Goal: Task Accomplishment & Management: Manage account settings

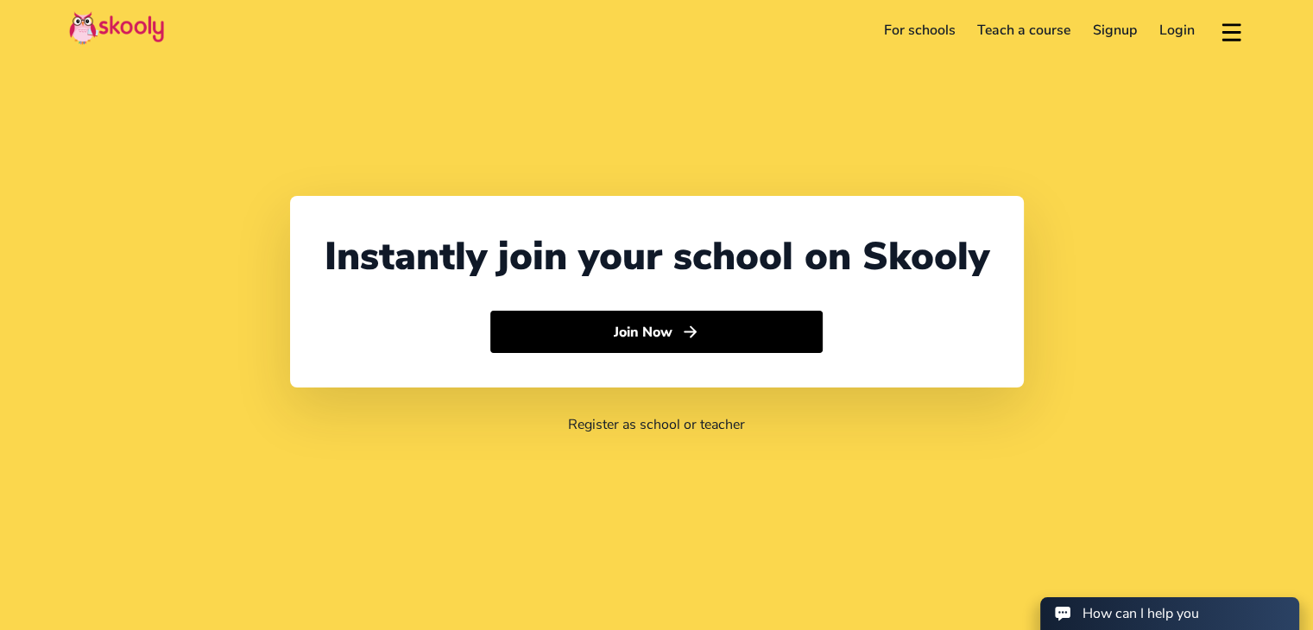
click at [1194, 34] on link "Login" at bounding box center [1177, 30] width 58 height 28
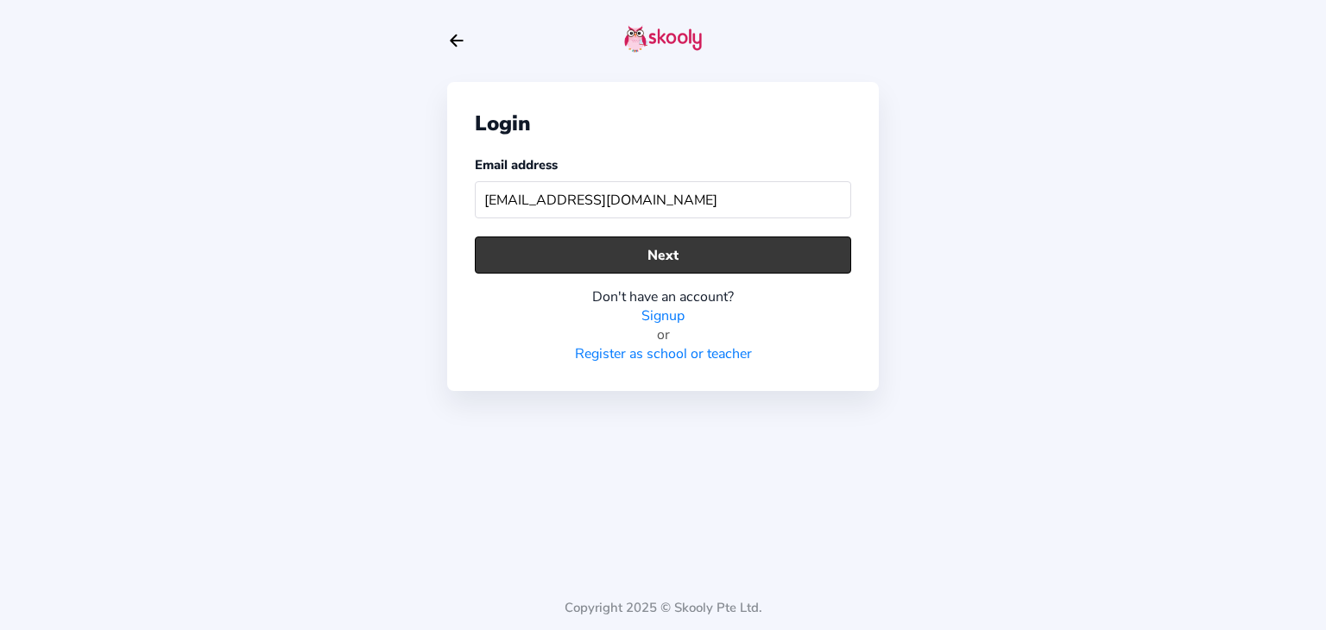
type input "[EMAIL_ADDRESS][DOMAIN_NAME]"
click at [701, 248] on button "Next" at bounding box center [663, 255] width 376 height 37
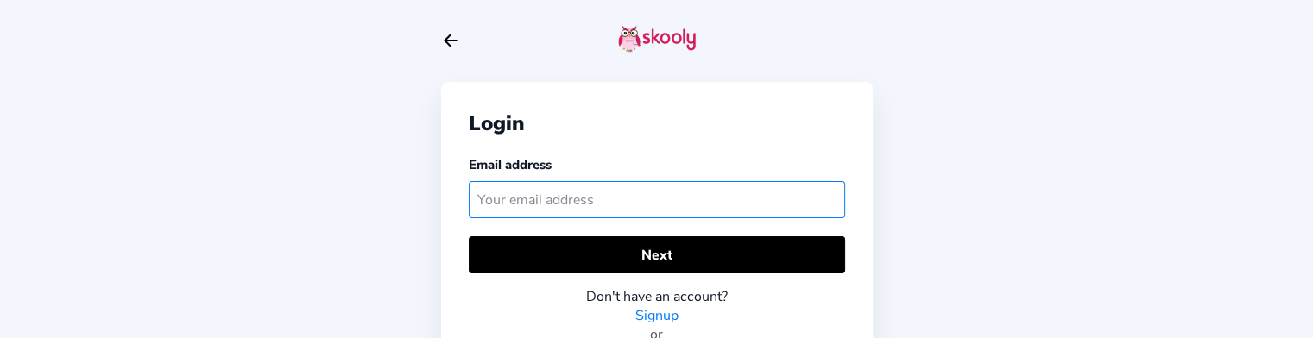
click at [553, 201] on input "text" at bounding box center [657, 199] width 376 height 37
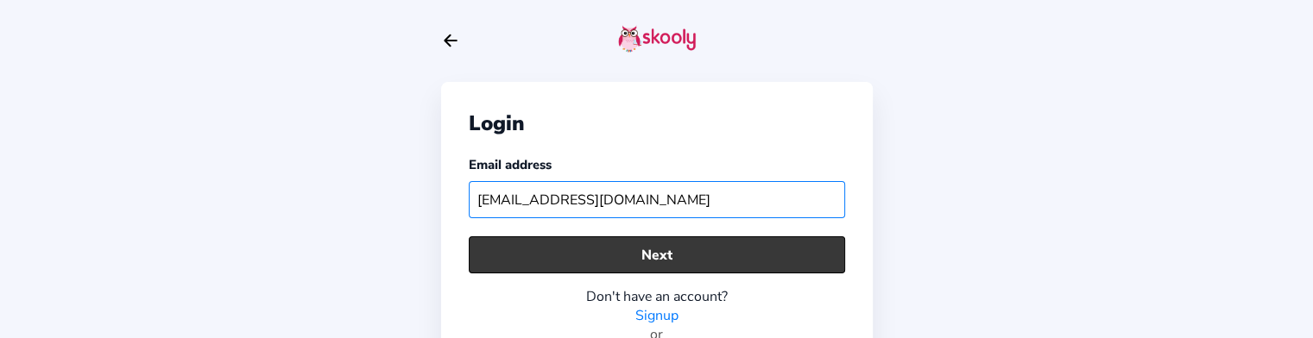
type input "[EMAIL_ADDRESS][DOMAIN_NAME]"
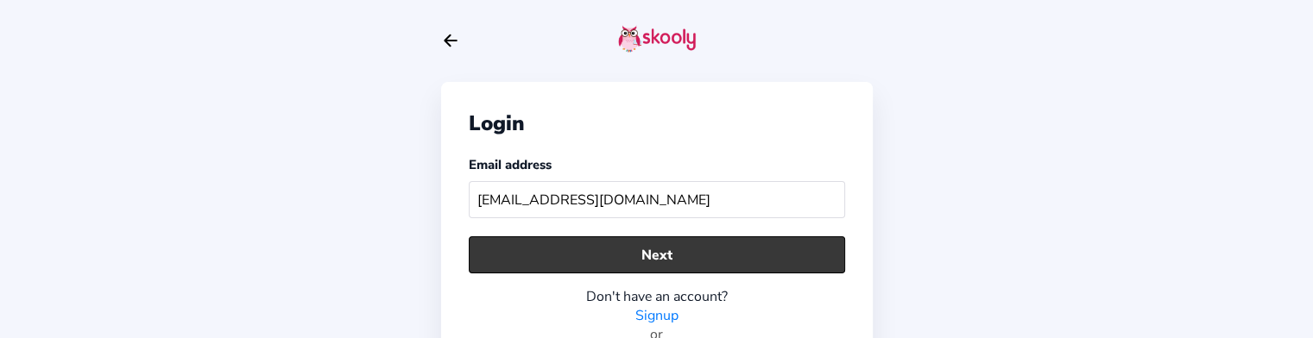
click at [532, 256] on button "Next" at bounding box center [657, 255] width 376 height 37
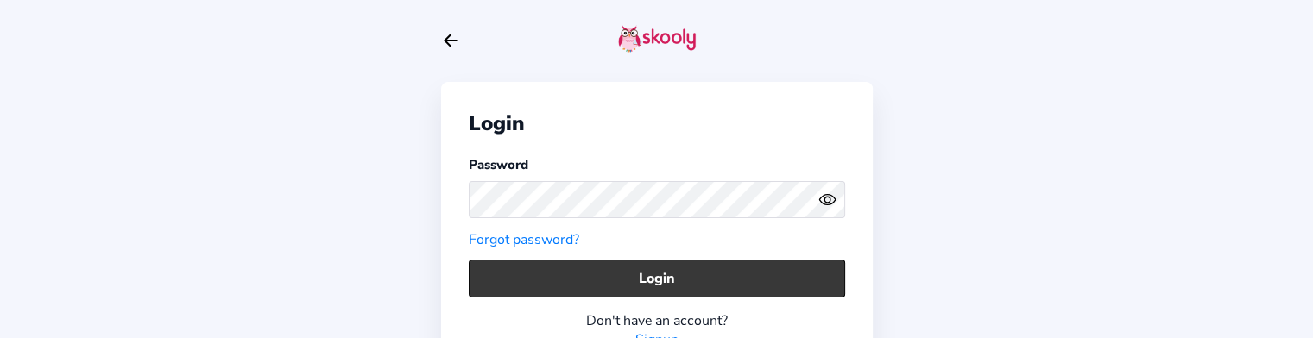
click at [532, 273] on button "Login" at bounding box center [657, 278] width 376 height 37
